Goal: Navigation & Orientation: Go to known website

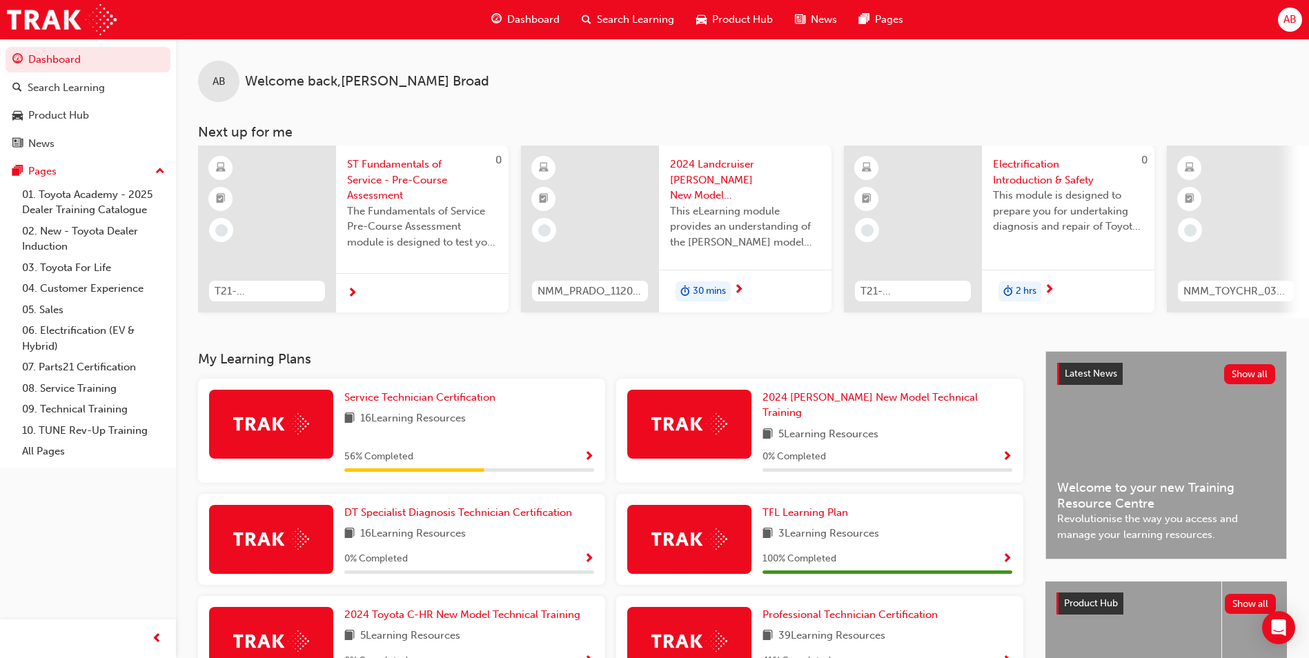
click at [1286, 21] on span "AB" at bounding box center [1290, 20] width 13 height 16
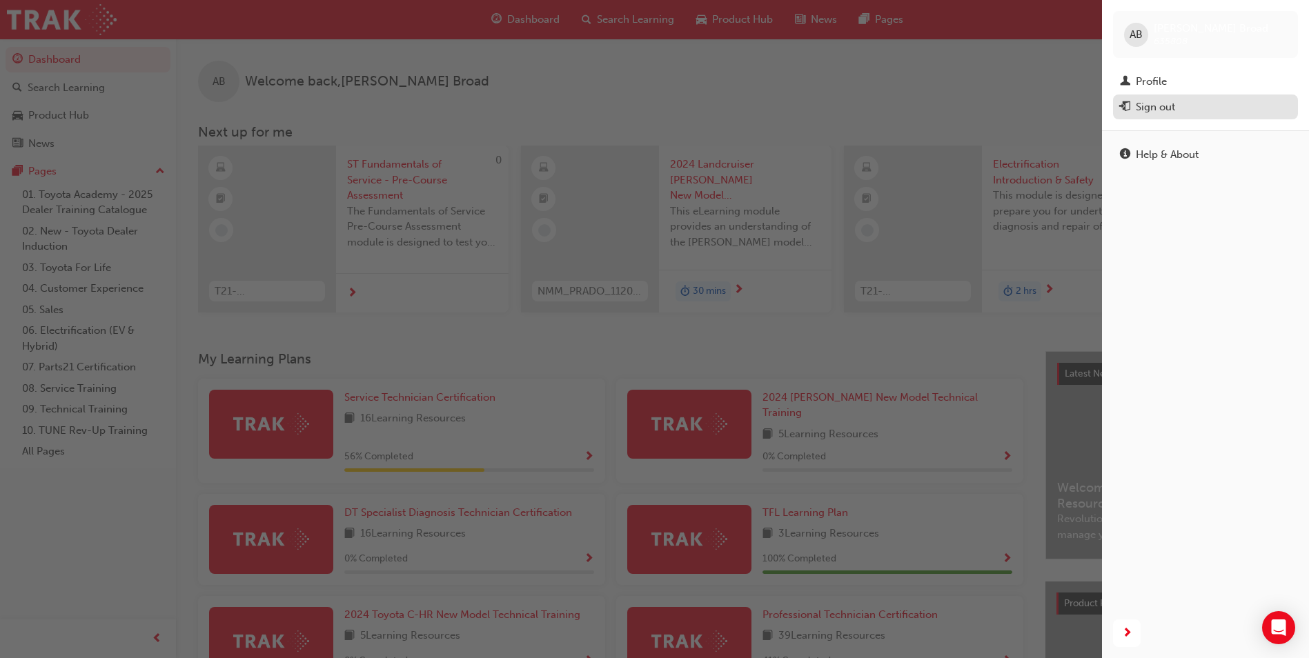
click at [1155, 103] on div "Sign out" at bounding box center [1155, 107] width 39 height 16
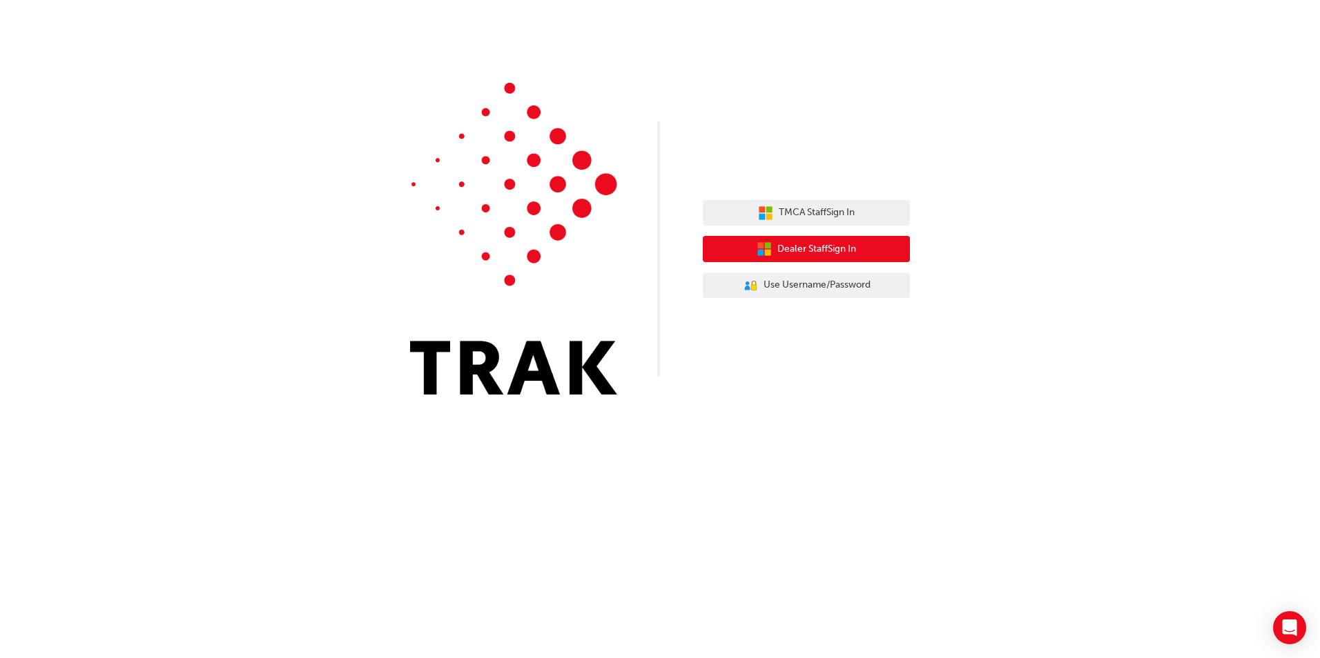
click at [798, 251] on span "Dealer Staff Sign In" at bounding box center [816, 250] width 79 height 16
